Goal: Book appointment/travel/reservation

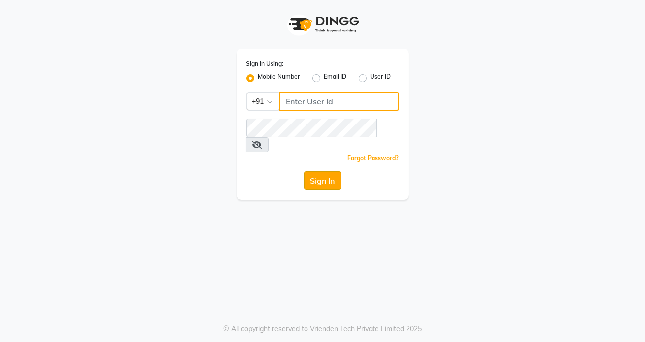
type input "7042350500"
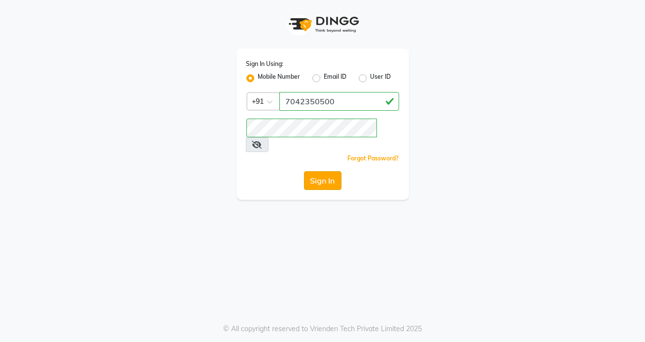
click at [311, 171] on button "Sign In" at bounding box center [322, 180] width 37 height 19
click at [311, 171] on div "Sign In" at bounding box center [322, 180] width 153 height 19
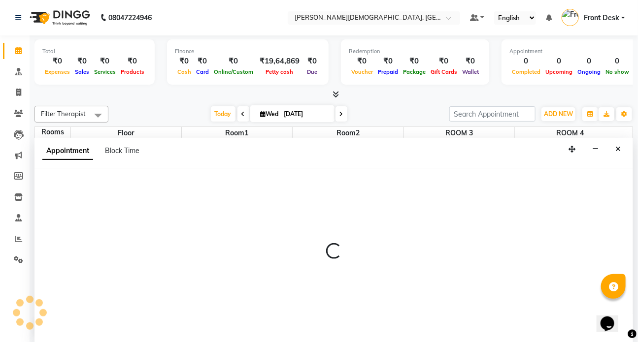
select select "tentative"
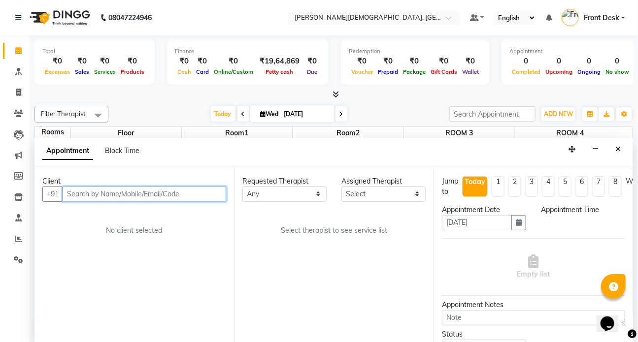
select select "600"
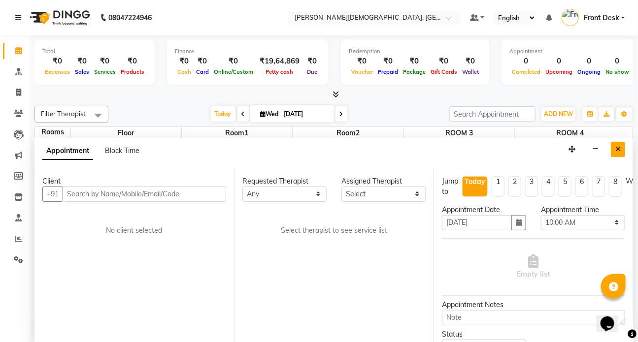
click at [621, 145] on button "Close" at bounding box center [618, 149] width 14 height 15
